Goal: Task Accomplishment & Management: Use online tool/utility

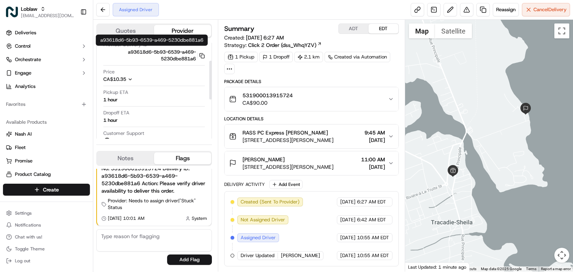
scroll to position [44, 0]
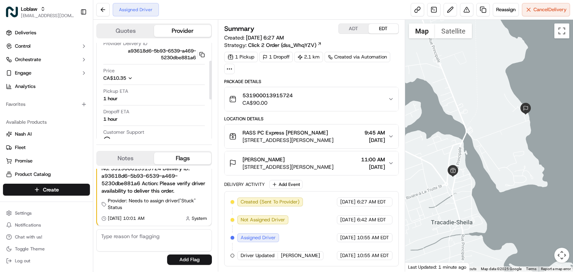
click at [128, 30] on button "Quotes" at bounding box center [125, 31] width 57 height 12
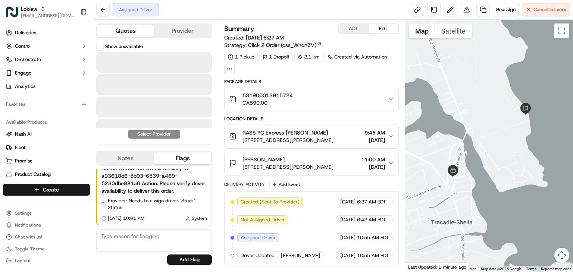
click at [182, 32] on button "Provider" at bounding box center [182, 31] width 57 height 12
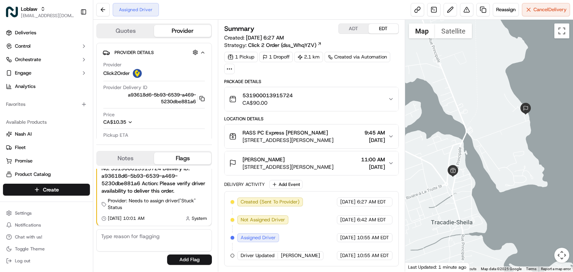
click at [361, 30] on button "ADT" at bounding box center [354, 29] width 30 height 10
click at [377, 25] on button "EDT" at bounding box center [383, 29] width 30 height 10
click at [379, 137] on span "[DATE]" at bounding box center [374, 139] width 21 height 7
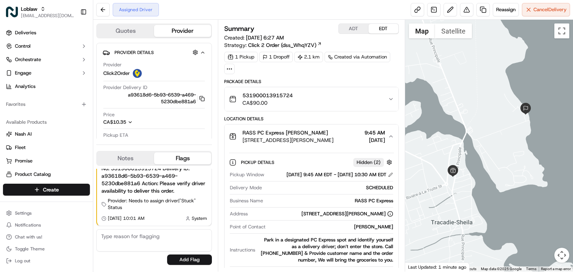
click at [379, 137] on span "[DATE]" at bounding box center [374, 139] width 21 height 7
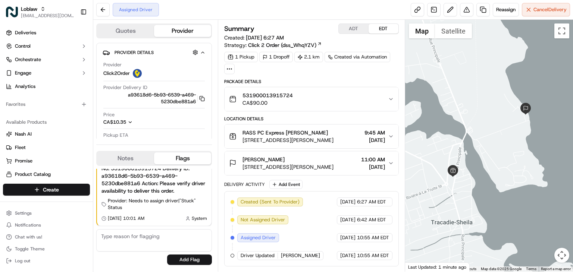
click at [382, 135] on span "9:45 AM" at bounding box center [374, 132] width 21 height 7
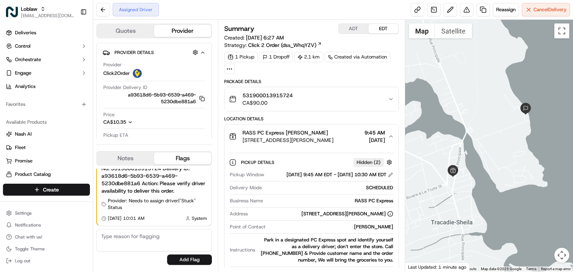
click at [382, 135] on span "9:45 AM" at bounding box center [374, 132] width 21 height 7
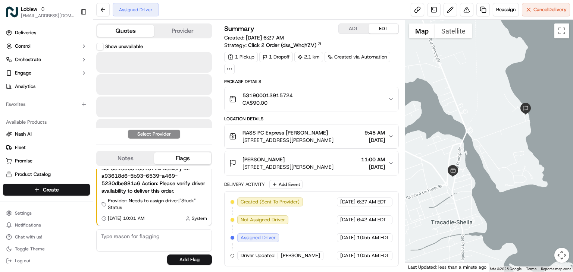
click at [127, 32] on button "Quotes" at bounding box center [125, 31] width 57 height 12
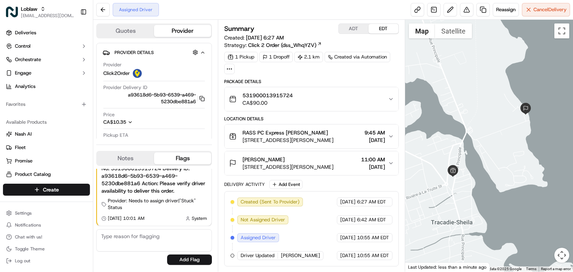
click at [189, 31] on button "Provider" at bounding box center [182, 31] width 57 height 12
click at [359, 29] on button "ADT" at bounding box center [354, 29] width 30 height 10
click at [375, 27] on button "EDT" at bounding box center [383, 29] width 30 height 10
click at [386, 160] on div "[PERSON_NAME] [STREET_ADDRESS][PERSON_NAME] 11:00 AM [DATE]" at bounding box center [308, 163] width 159 height 15
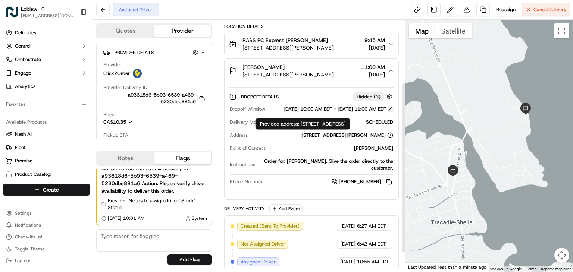
scroll to position [92, 0]
click at [388, 112] on button at bounding box center [390, 109] width 5 height 5
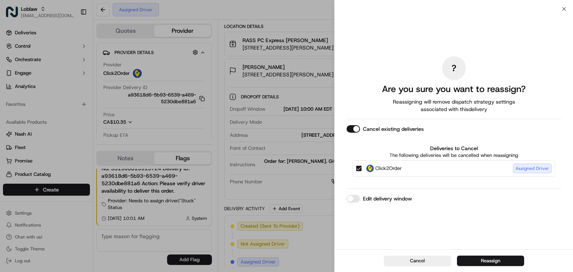
click at [351, 197] on button "Edit delivery window" at bounding box center [352, 198] width 13 height 7
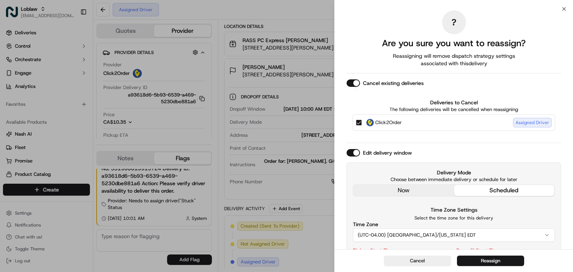
click at [394, 193] on div "Delivery Mode Choose between immediate delivery or schedule for later now sched…" at bounding box center [454, 183] width 202 height 28
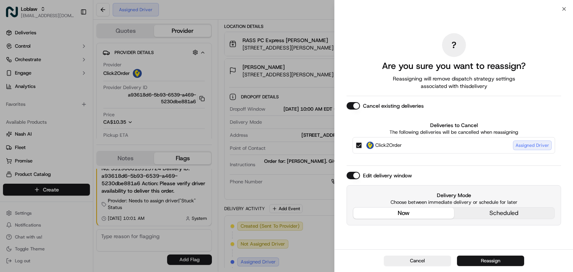
click at [483, 261] on button "Reassign" at bounding box center [490, 261] width 67 height 10
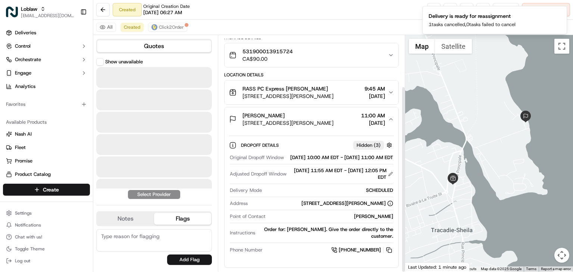
scroll to position [65, 0]
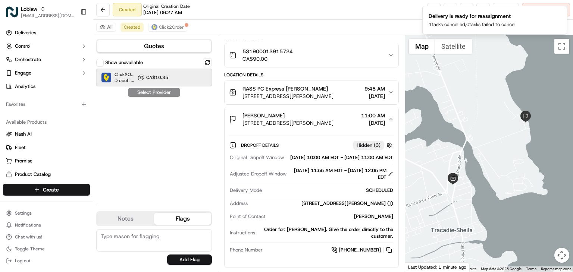
click at [175, 82] on div "Click2Order Dropoff ETA - CA$10.35" at bounding box center [154, 78] width 116 height 18
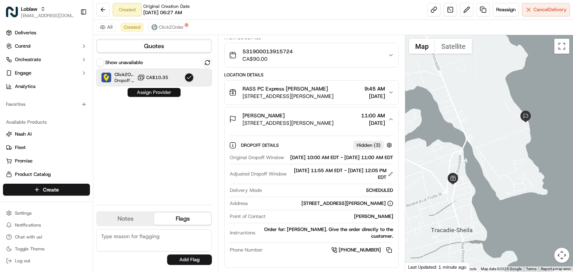
click at [169, 88] on button "Assign Provider" at bounding box center [154, 92] width 53 height 9
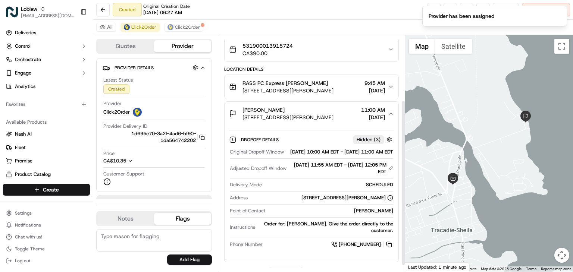
scroll to position [92, 0]
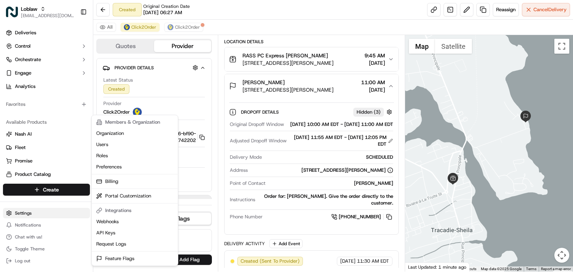
click at [32, 213] on html "Loblaw [EMAIL_ADDRESS][DOMAIN_NAME] Toggle Sidebar Deliveries Control Orchestra…" at bounding box center [286, 136] width 573 height 272
click at [39, 60] on html "Loblaw [EMAIL_ADDRESS][DOMAIN_NAME] Toggle Sidebar Deliveries Control Orchestra…" at bounding box center [286, 136] width 573 height 272
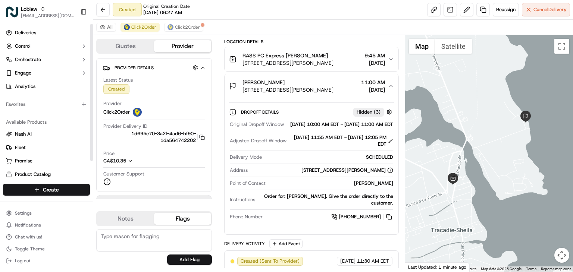
click at [39, 60] on span "Orchestrate" at bounding box center [28, 59] width 26 height 7
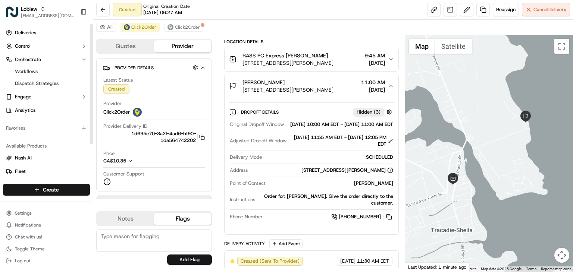
click at [39, 60] on span "Orchestrate" at bounding box center [28, 59] width 26 height 7
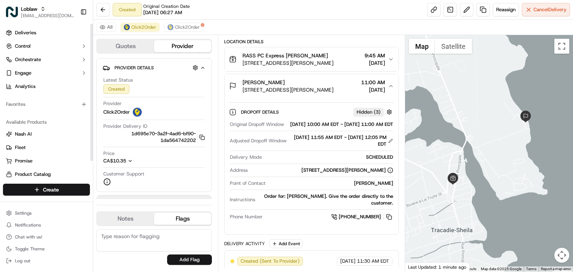
click at [39, 60] on span "Orchestrate" at bounding box center [28, 59] width 26 height 7
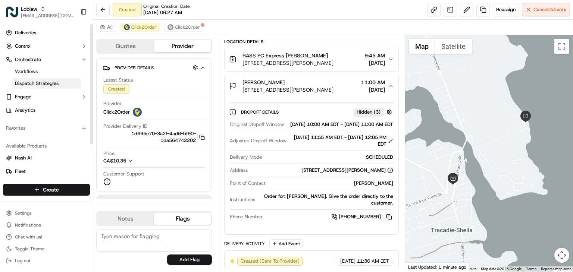
click at [42, 80] on span "Dispatch Strategies" at bounding box center [37, 83] width 44 height 7
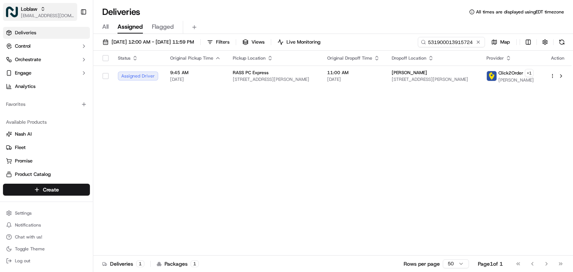
click at [35, 16] on span "[EMAIL_ADDRESS][DOMAIN_NAME]" at bounding box center [47, 16] width 53 height 6
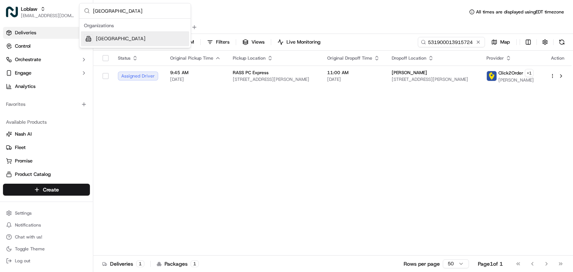
type input "Cava - College Station"
click at [132, 35] on span "Cava - College Station" at bounding box center [121, 38] width 50 height 7
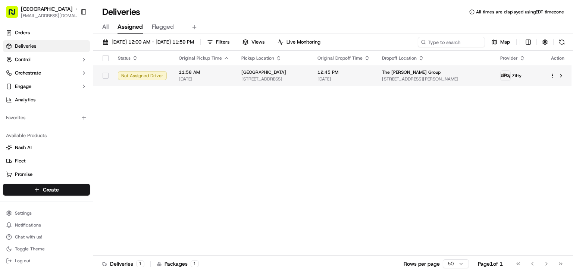
click at [359, 79] on span "09/22/2025" at bounding box center [343, 79] width 53 height 6
click at [305, 73] on div "Cava - College Station" at bounding box center [273, 72] width 64 height 6
click at [404, 75] on td "The Flippen Group 1199 Haywood Dr, College Station, TX 77845, USA" at bounding box center [435, 76] width 119 height 20
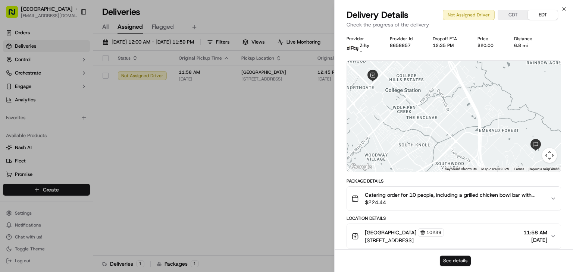
click at [449, 261] on button "See details" at bounding box center [455, 261] width 31 height 10
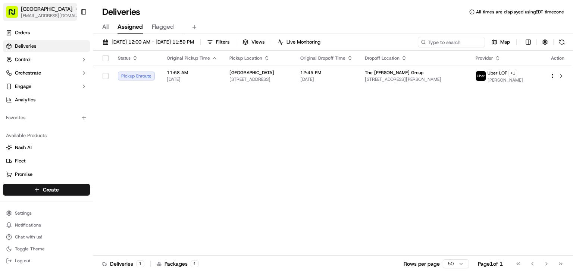
click at [23, 11] on span "Cava - College Station" at bounding box center [46, 8] width 51 height 7
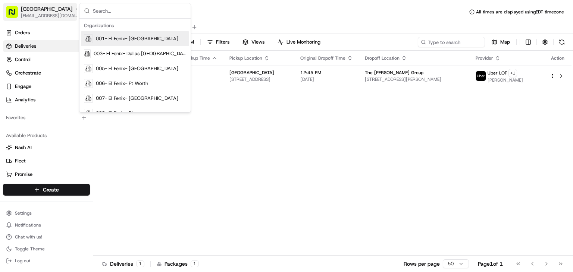
click at [25, 11] on span "Cava - College Station" at bounding box center [46, 8] width 51 height 7
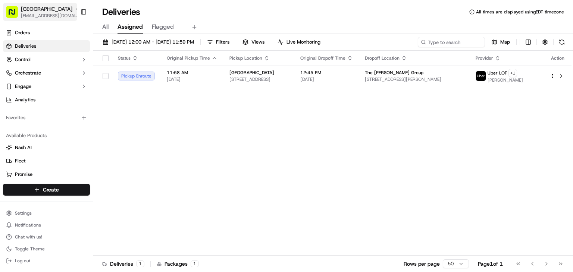
click at [37, 10] on span "Cava - College Station" at bounding box center [46, 8] width 51 height 7
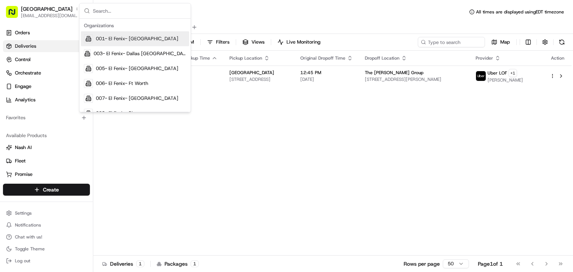
click at [101, 8] on input "text" at bounding box center [139, 10] width 93 height 15
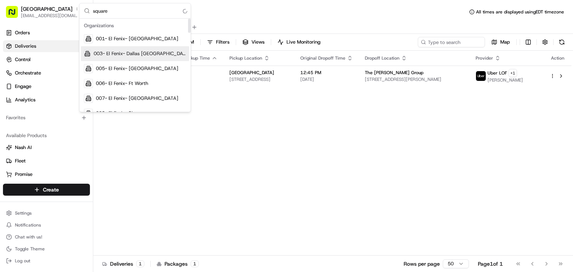
type input "square"
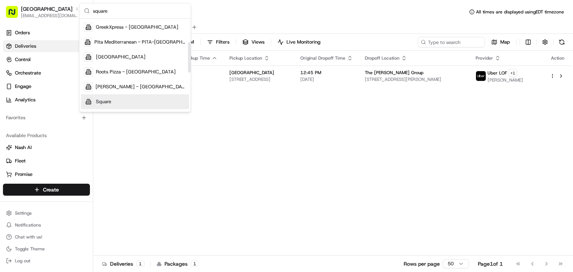
scroll to position [72, 0]
click at [116, 104] on div "Square" at bounding box center [135, 101] width 108 height 15
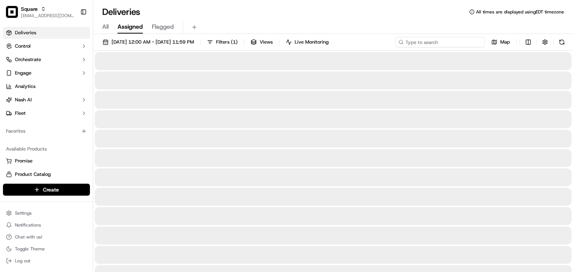
click at [443, 42] on input at bounding box center [439, 42] width 89 height 10
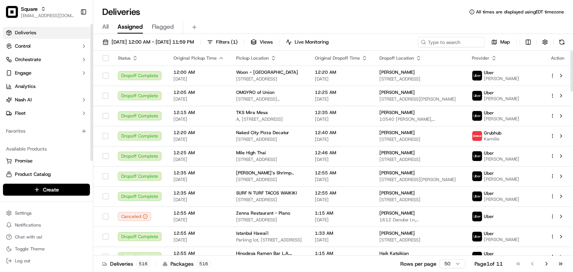
click at [245, 15] on div "Deliveries All times are displayed using EDT timezone" at bounding box center [333, 12] width 480 height 12
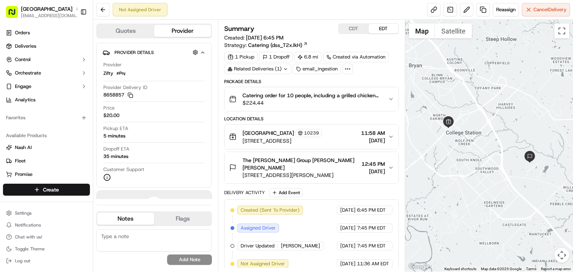
click at [348, 27] on button "CDT" at bounding box center [354, 29] width 30 height 10
click at [380, 30] on button "EDT" at bounding box center [383, 29] width 30 height 10
click at [359, 99] on span "$224.44" at bounding box center [311, 102] width 139 height 7
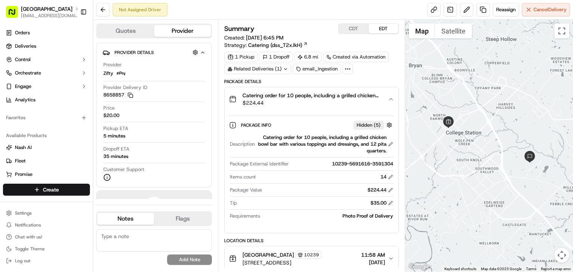
click at [381, 101] on span "$224.44" at bounding box center [311, 102] width 139 height 7
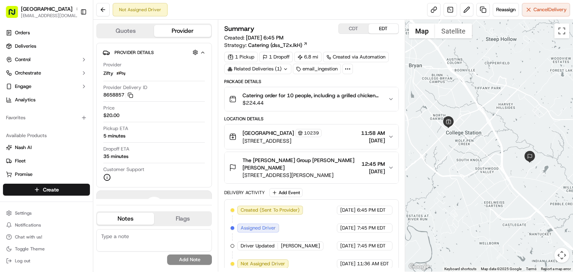
click at [381, 101] on span "$224.44" at bounding box center [311, 102] width 139 height 7
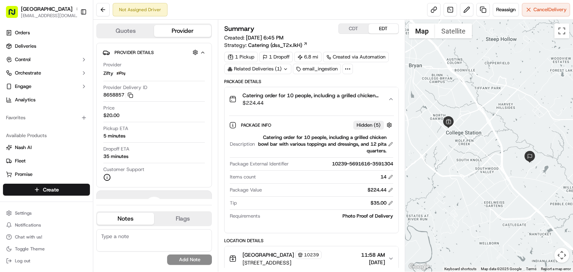
click at [381, 101] on span "$224.44" at bounding box center [311, 102] width 139 height 7
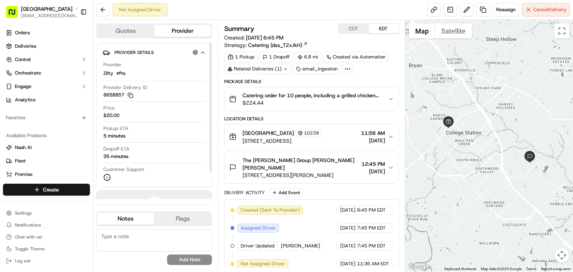
click at [123, 32] on button "Quotes" at bounding box center [125, 31] width 57 height 12
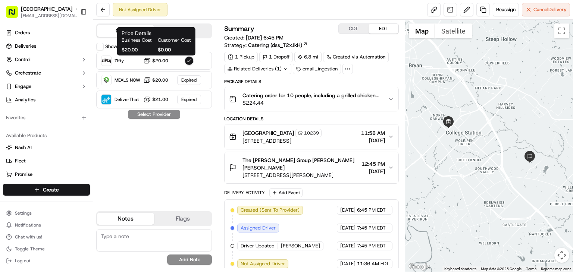
click at [174, 23] on div "Quotes Provider" at bounding box center [154, 30] width 116 height 15
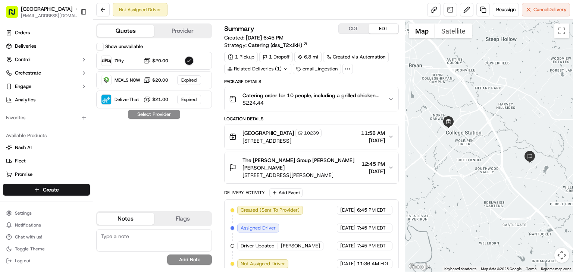
click at [179, 30] on button "Provider" at bounding box center [182, 31] width 57 height 12
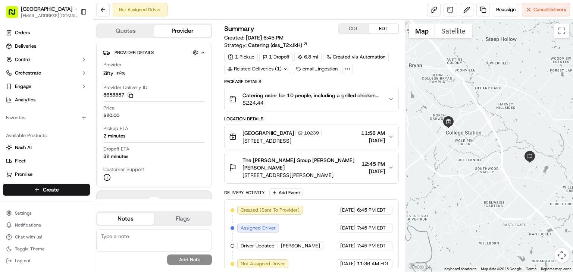
click at [258, 69] on div "Related Deliveries (1)" at bounding box center [257, 69] width 67 height 10
click at [271, 81] on td "ord_7YPsZxKCvApR8EAig5VCnq" at bounding box center [267, 85] width 84 height 13
click at [273, 87] on span "ord_7YPsZxKCvApR8EAig5VCnq" at bounding box center [264, 85] width 73 height 7
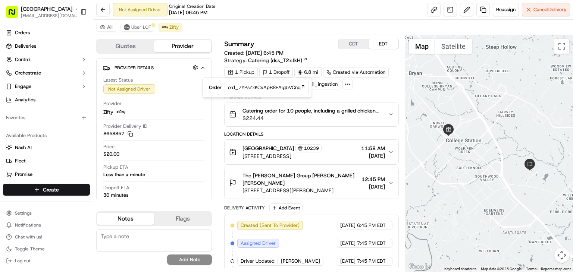
scroll to position [13, 0]
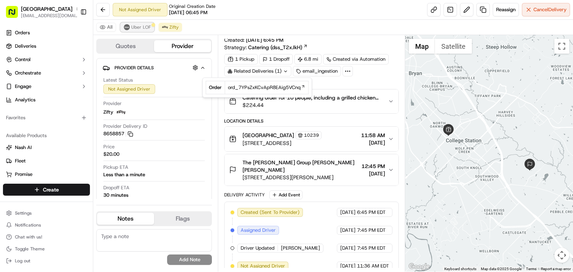
click at [143, 26] on span "Uber LOF" at bounding box center [140, 27] width 19 height 6
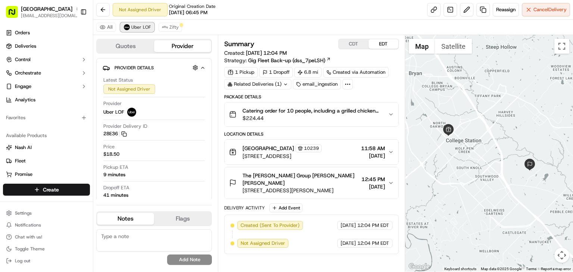
scroll to position [0, 0]
click at [170, 24] on span "Zifty" at bounding box center [173, 27] width 9 height 6
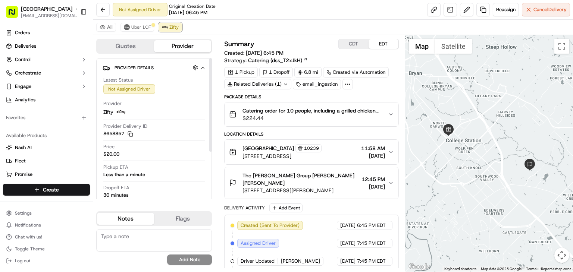
scroll to position [13, 0]
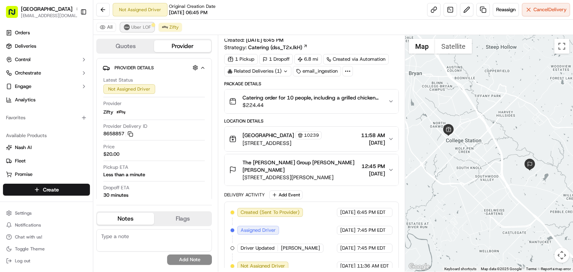
click at [136, 24] on span "Uber LOF" at bounding box center [140, 27] width 19 height 6
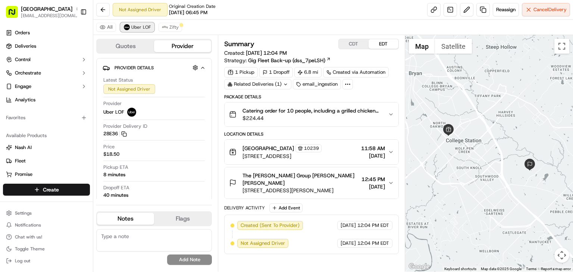
scroll to position [0, 0]
click at [169, 28] on span "Zifty" at bounding box center [173, 27] width 9 height 6
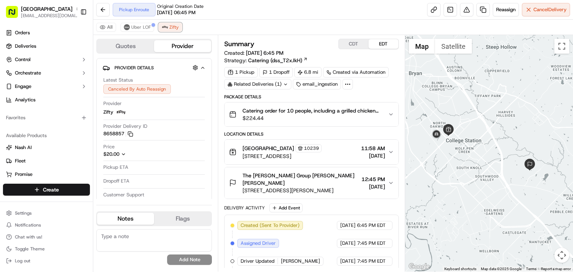
scroll to position [31, 0]
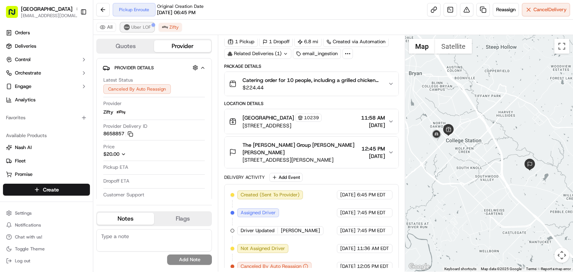
click at [129, 25] on button "Uber LOF" at bounding box center [137, 27] width 34 height 9
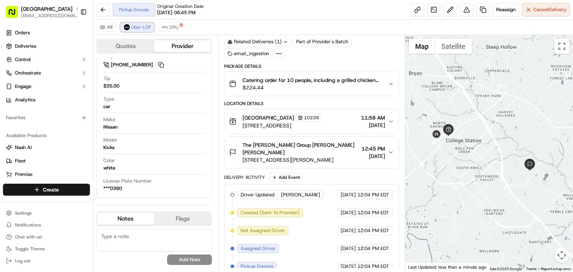
scroll to position [0, 0]
